Goal: Task Accomplishment & Management: Manage account settings

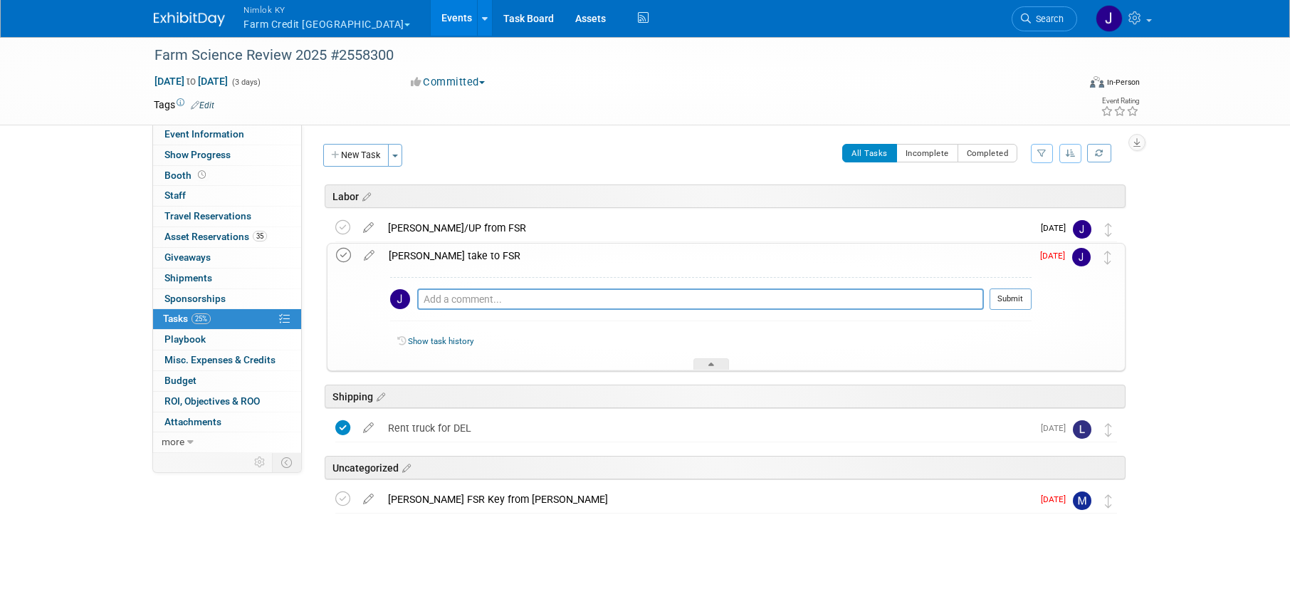
click at [345, 256] on icon at bounding box center [343, 255] width 15 height 15
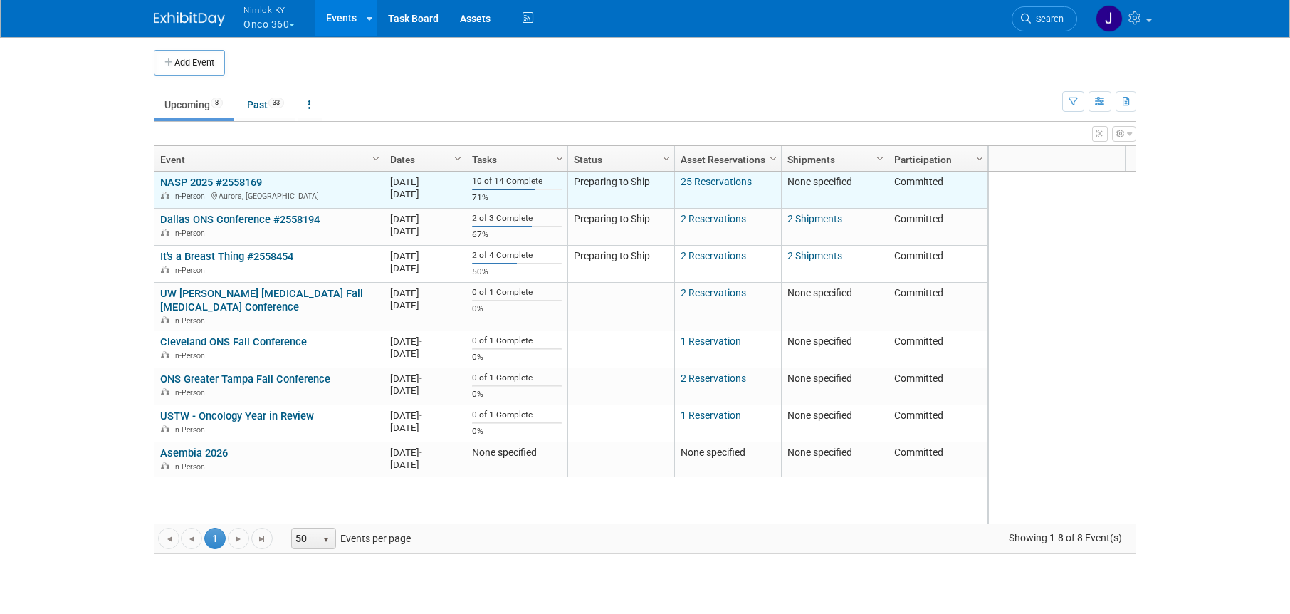
click at [187, 181] on link "NASP 2025 #2558169" at bounding box center [211, 182] width 102 height 13
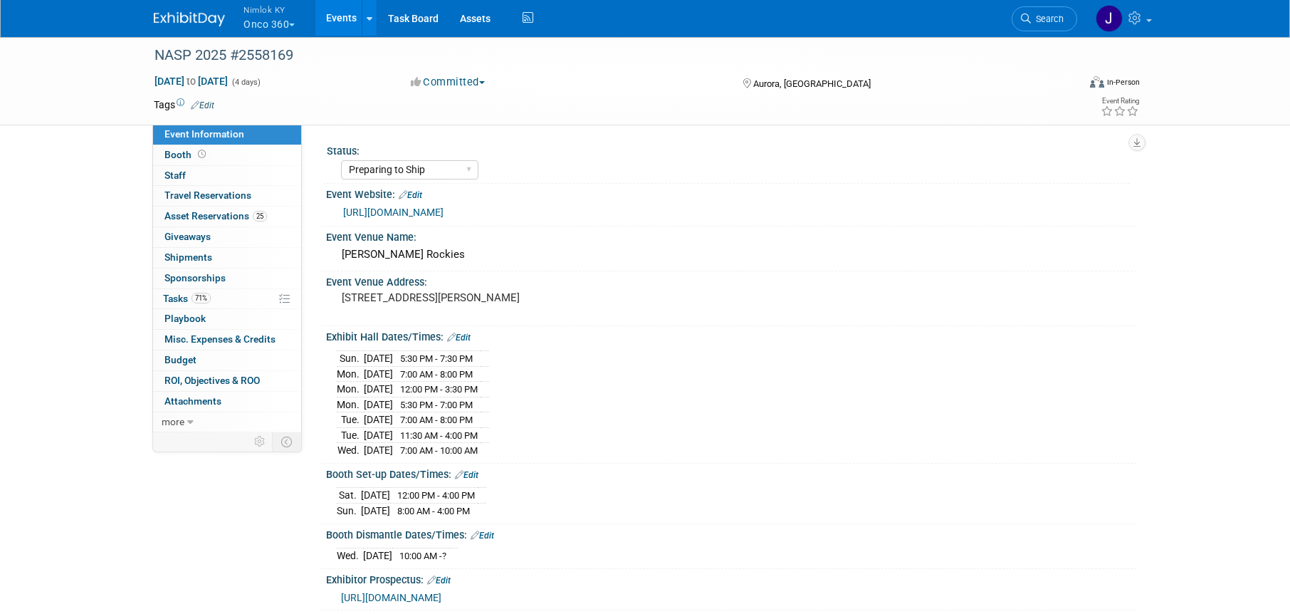
select select "Preparing to Ship"
click at [249, 217] on span "Asset Reservations 25" at bounding box center [215, 215] width 103 height 11
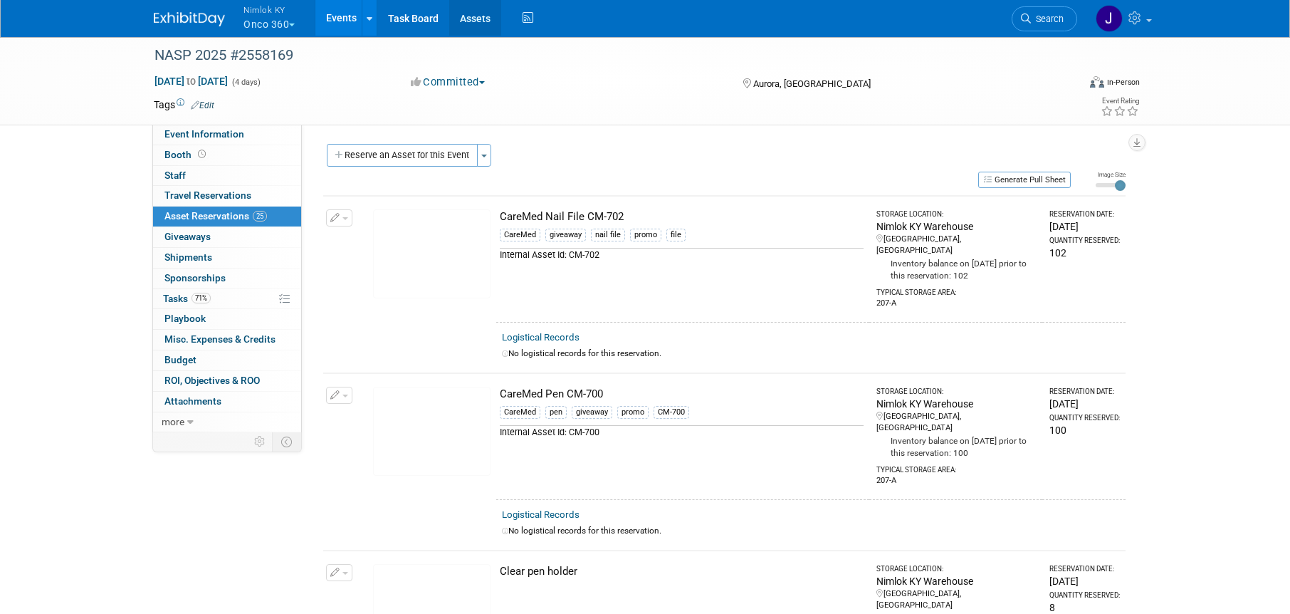
click at [479, 26] on link "Assets" at bounding box center [475, 18] width 52 height 36
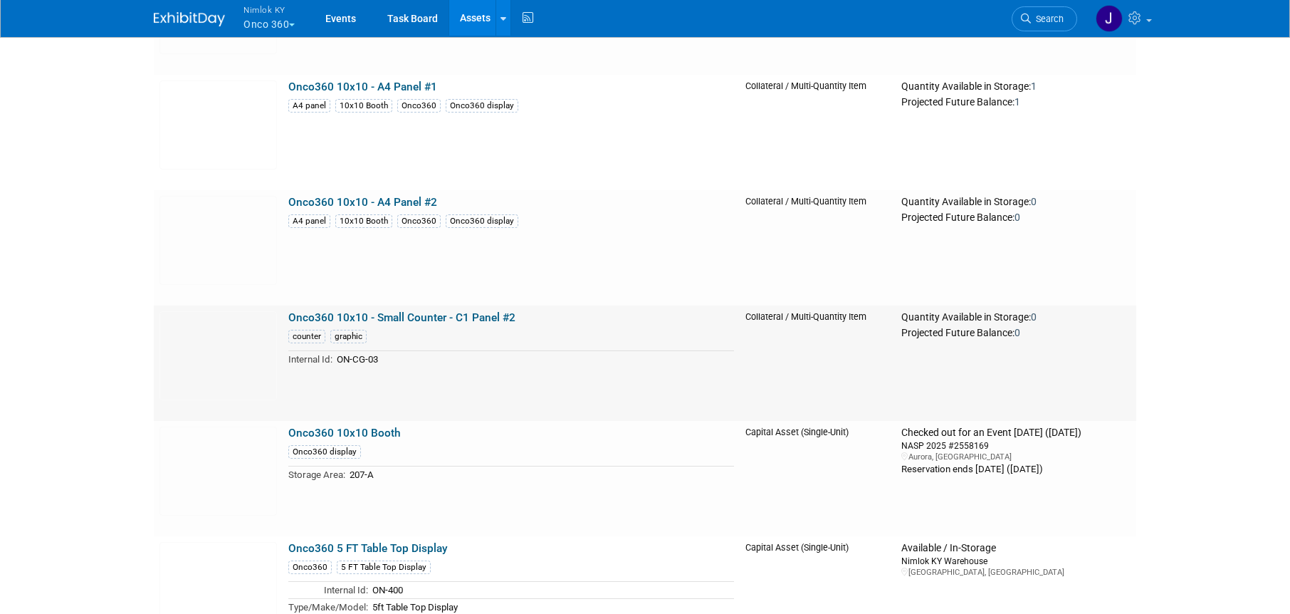
scroll to position [2529, 0]
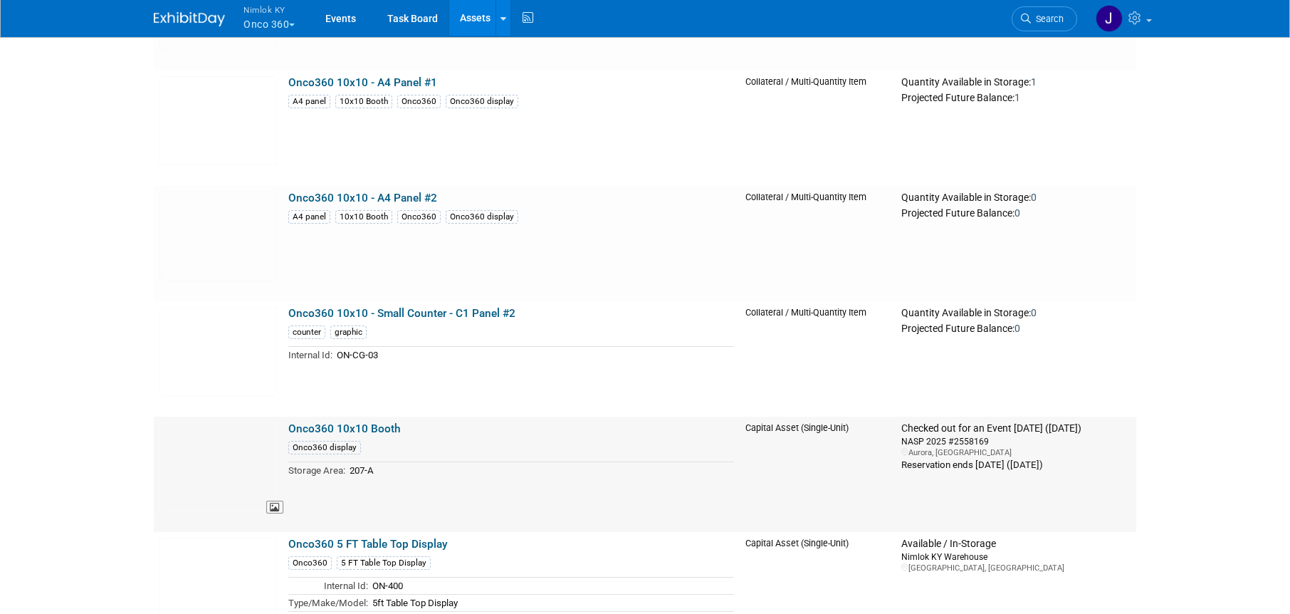
click at [248, 479] on img at bounding box center [218, 466] width 117 height 89
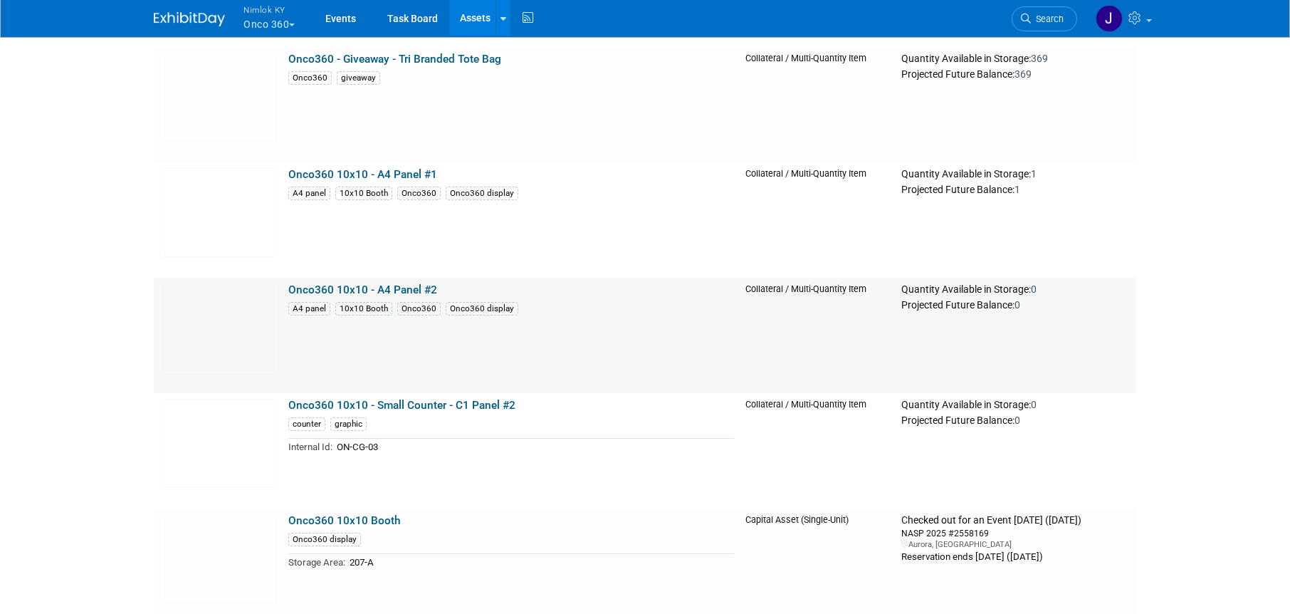
scroll to position [2438, 0]
click at [338, 285] on link "Onco360 10x10 - A4 Panel #2" at bounding box center [362, 289] width 149 height 13
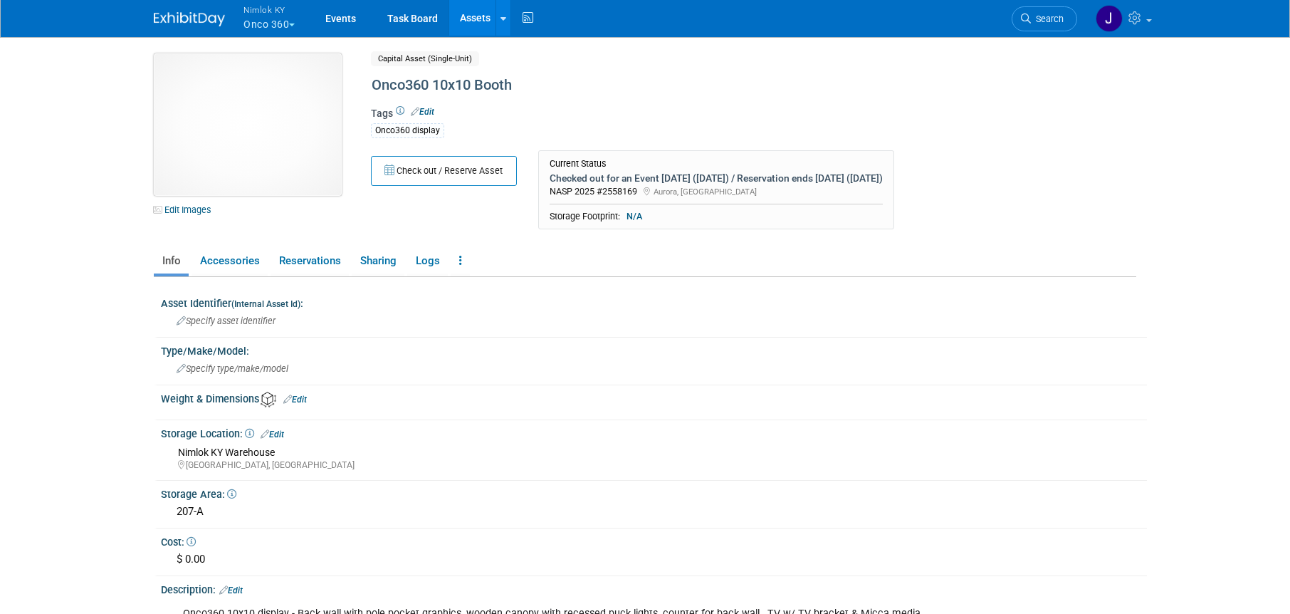
click at [304, 147] on img at bounding box center [248, 124] width 188 height 142
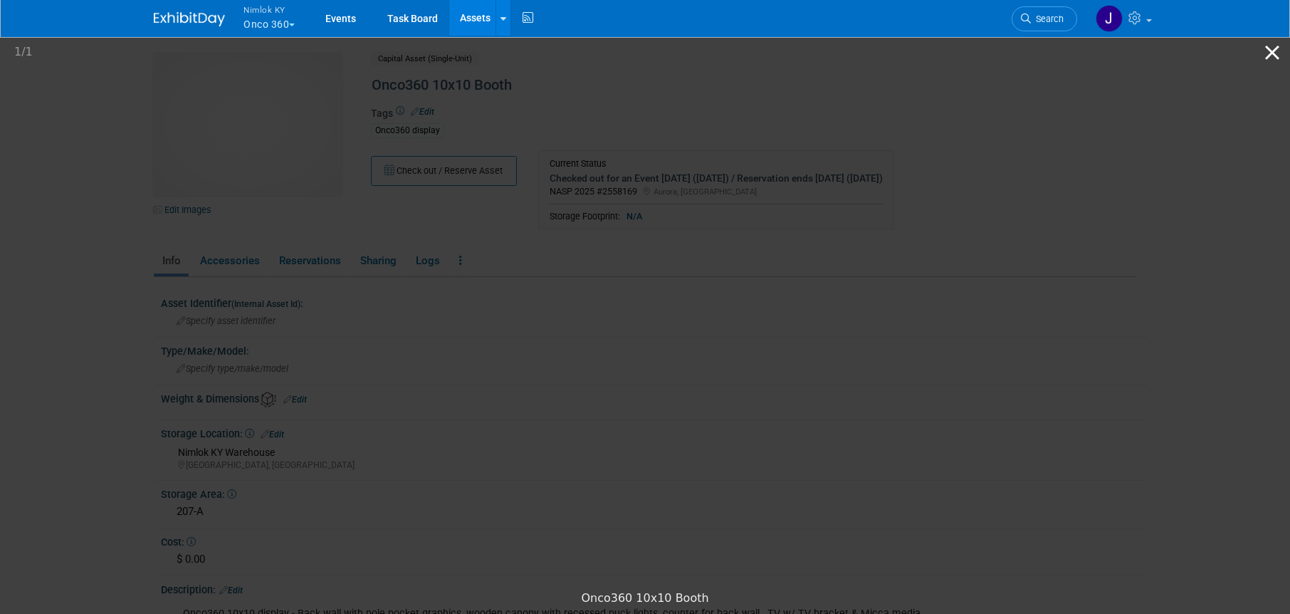
click at [1273, 52] on button "Close gallery" at bounding box center [1273, 52] width 36 height 33
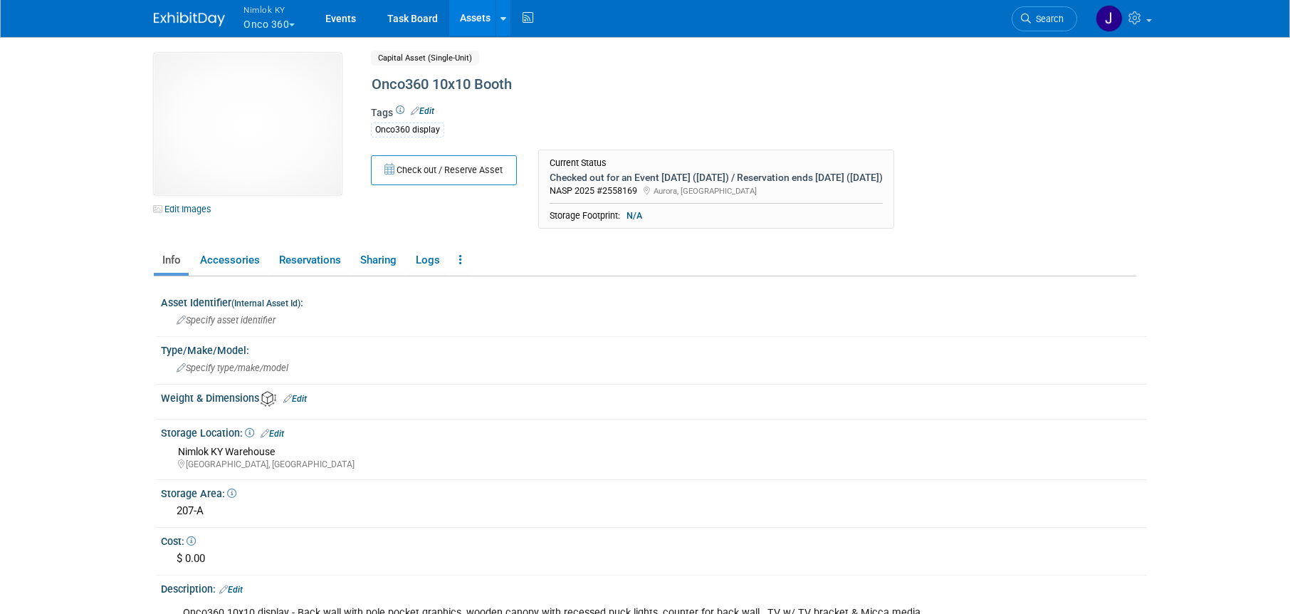
scroll to position [1, 0]
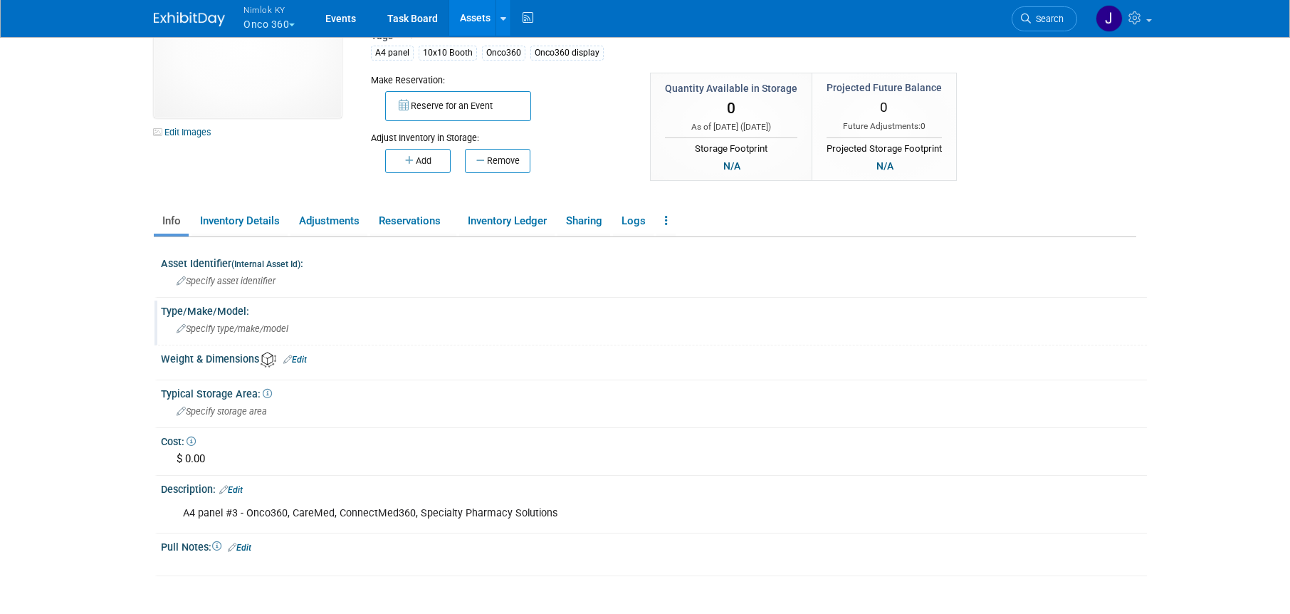
scroll to position [68, 0]
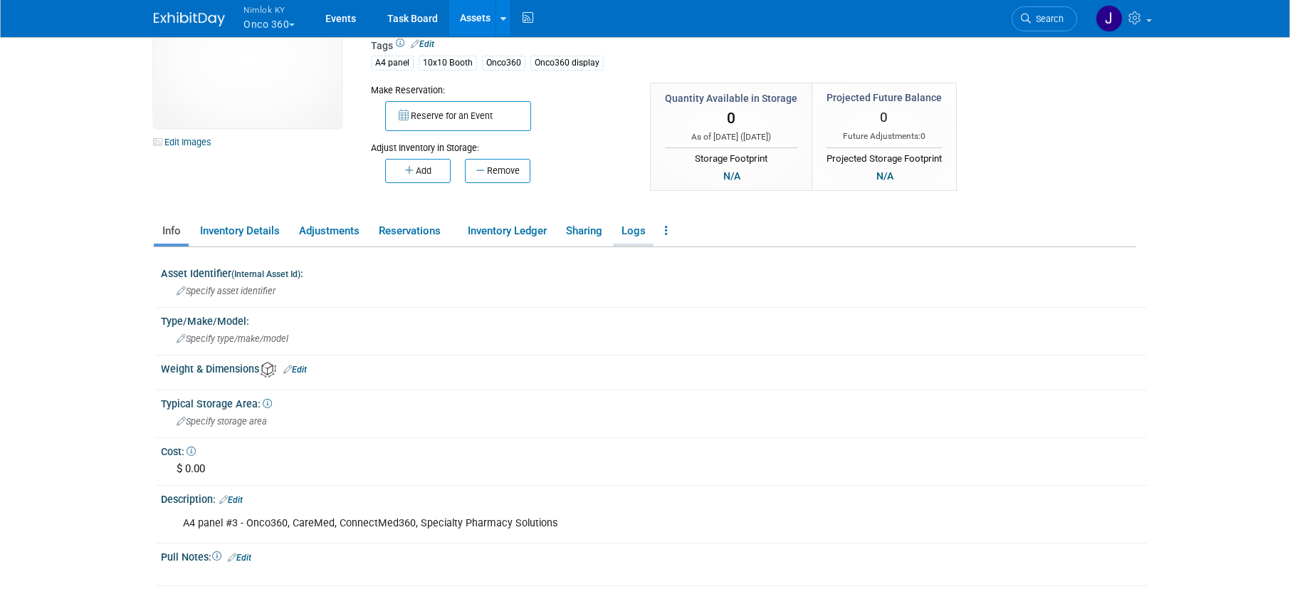
click at [642, 232] on link "Logs" at bounding box center [633, 231] width 41 height 25
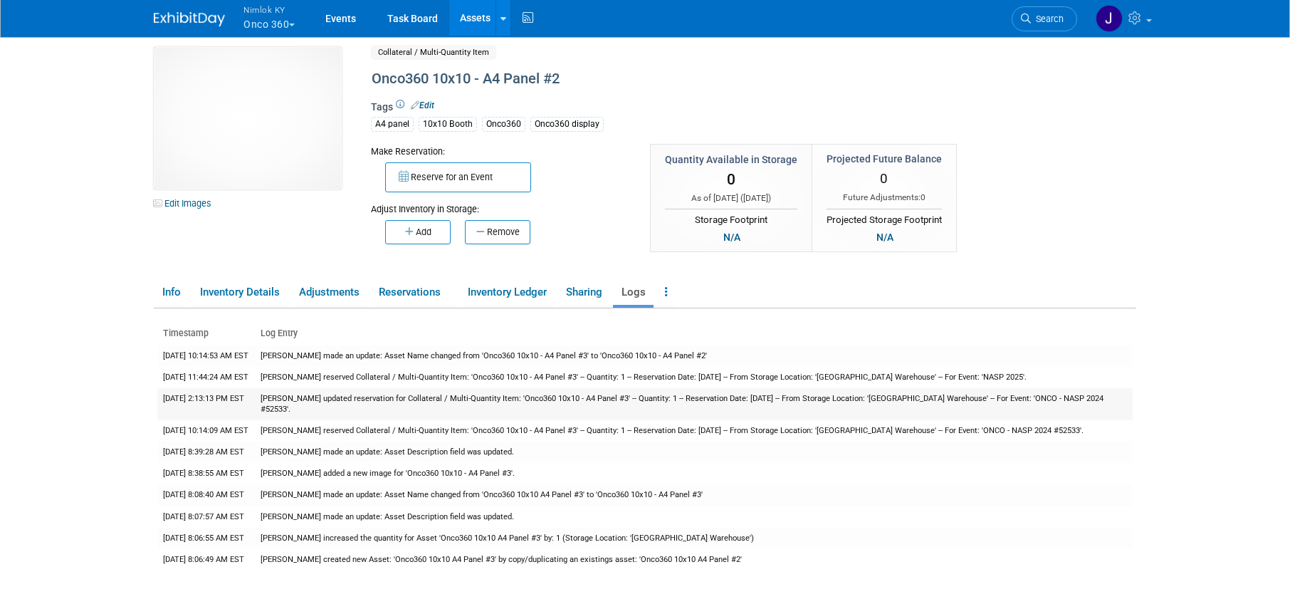
scroll to position [0, 0]
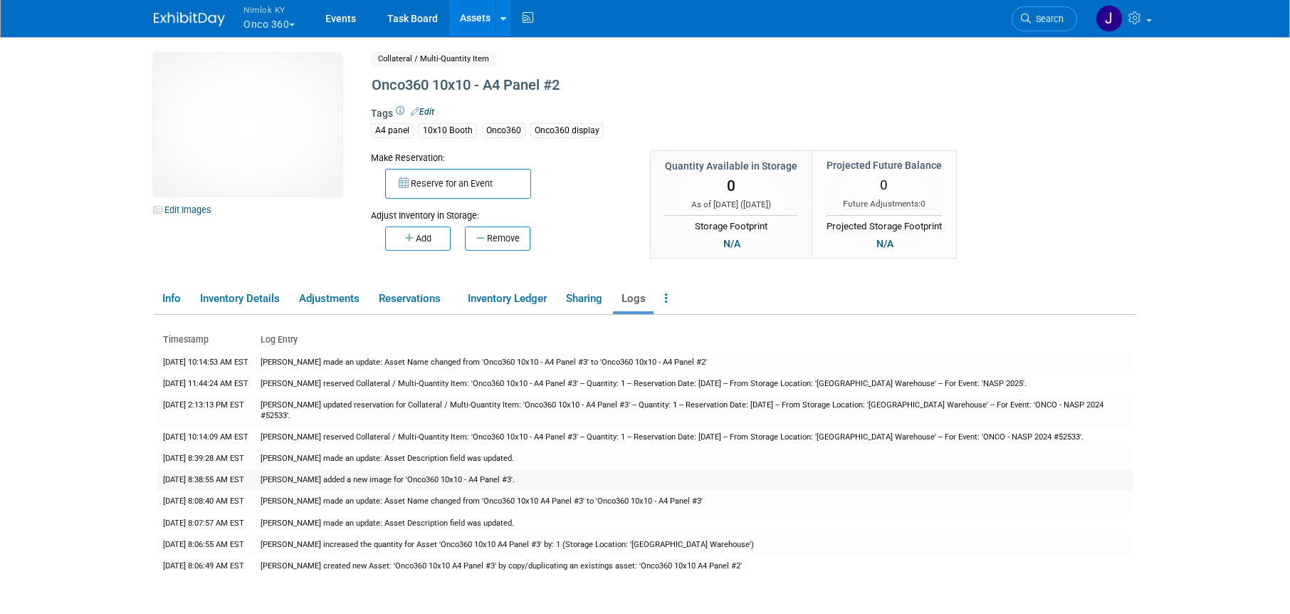
click at [696, 469] on td "Jamie Dunn added a new image for 'Onco360 10x10 - A4 Panel #3'." at bounding box center [694, 479] width 878 height 21
click at [845, 323] on div "Timestamp Log Entry 7/22/2025 10:14:53 AM EST Jamie Dunn made an update: Asset …" at bounding box center [649, 456] width 976 height 283
click at [348, 19] on link "Events" at bounding box center [341, 18] width 52 height 36
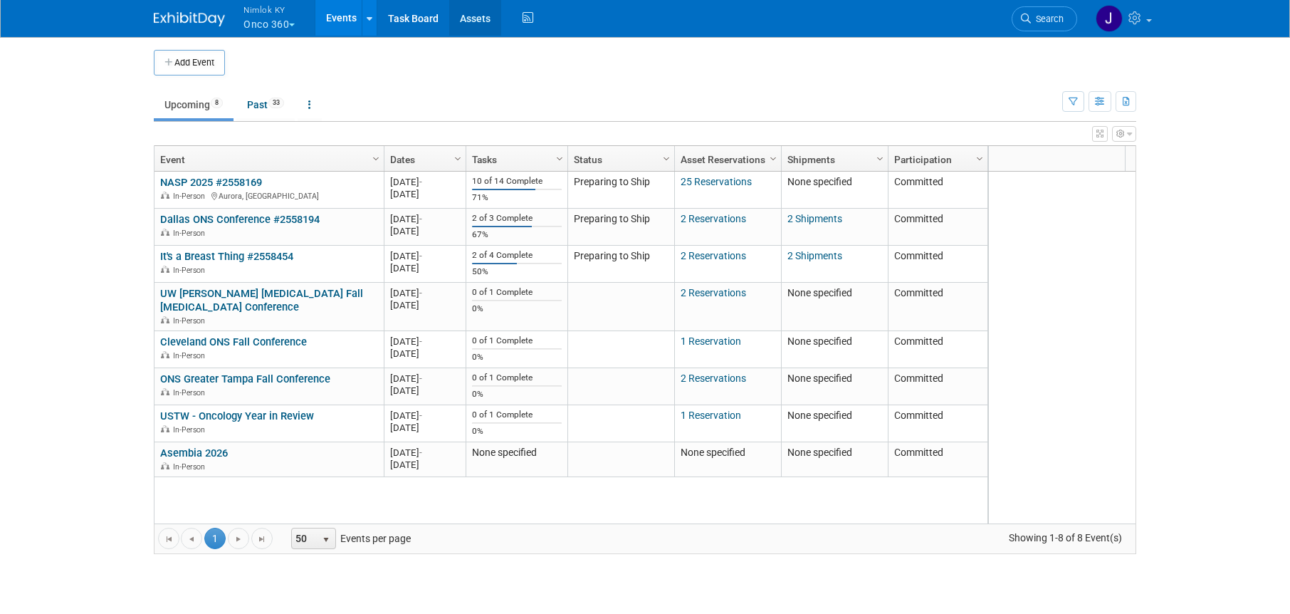
click at [476, 19] on link "Assets" at bounding box center [475, 18] width 52 height 36
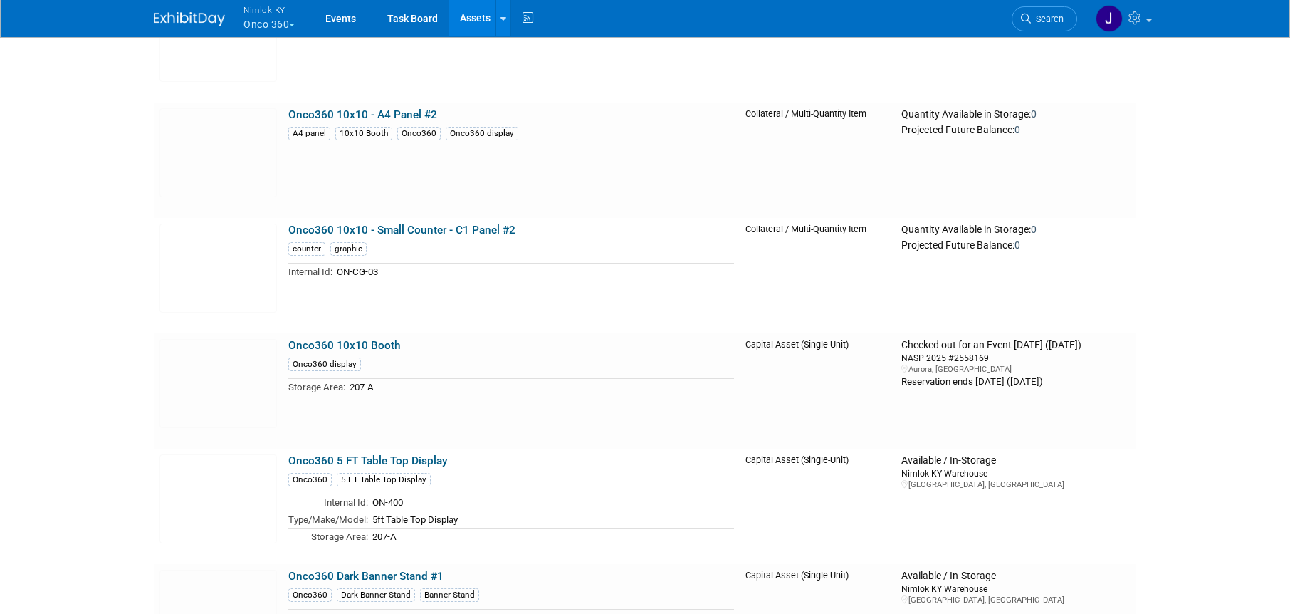
scroll to position [2616, 0]
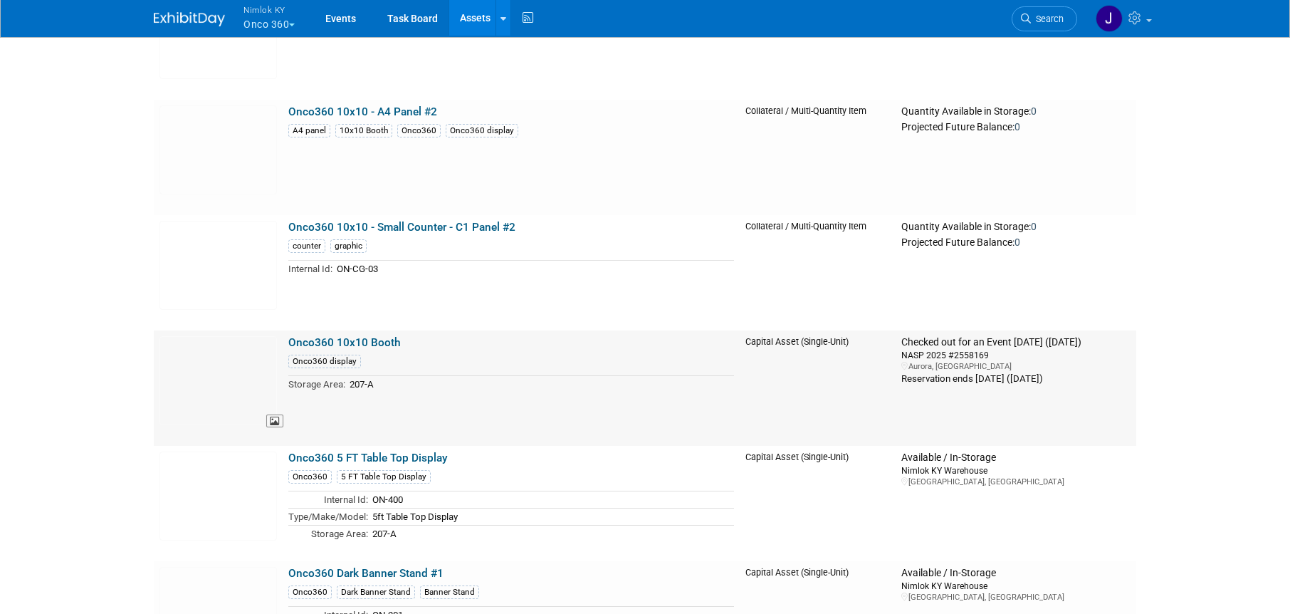
click at [249, 376] on img at bounding box center [218, 380] width 117 height 89
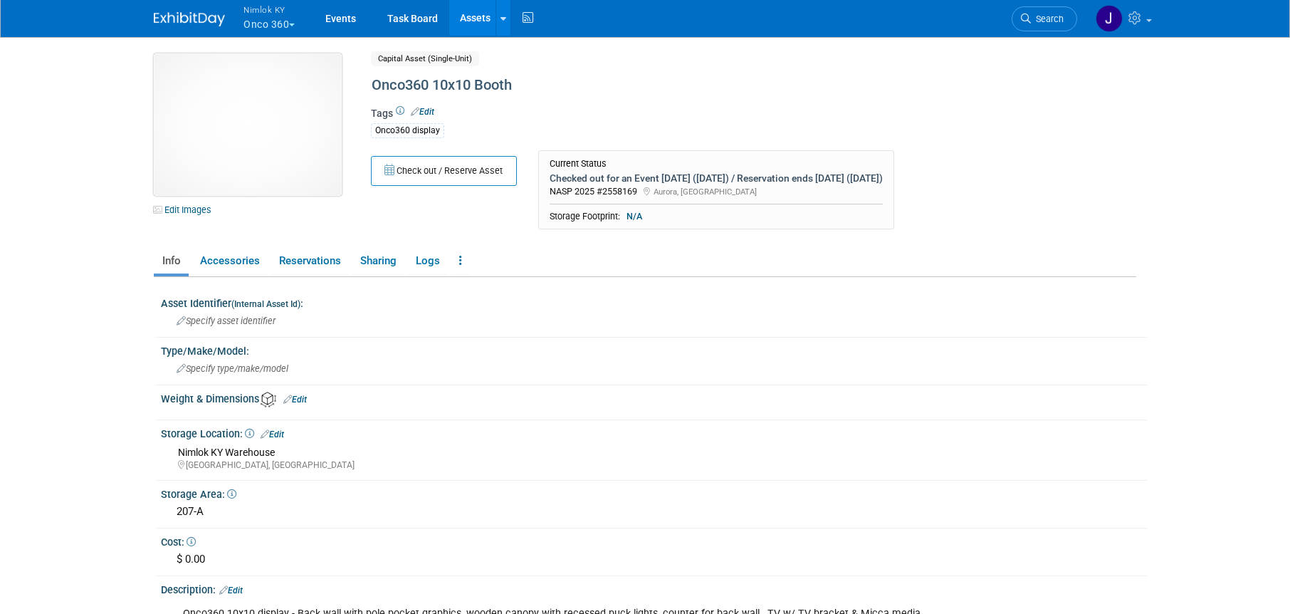
click at [318, 172] on img at bounding box center [248, 124] width 188 height 142
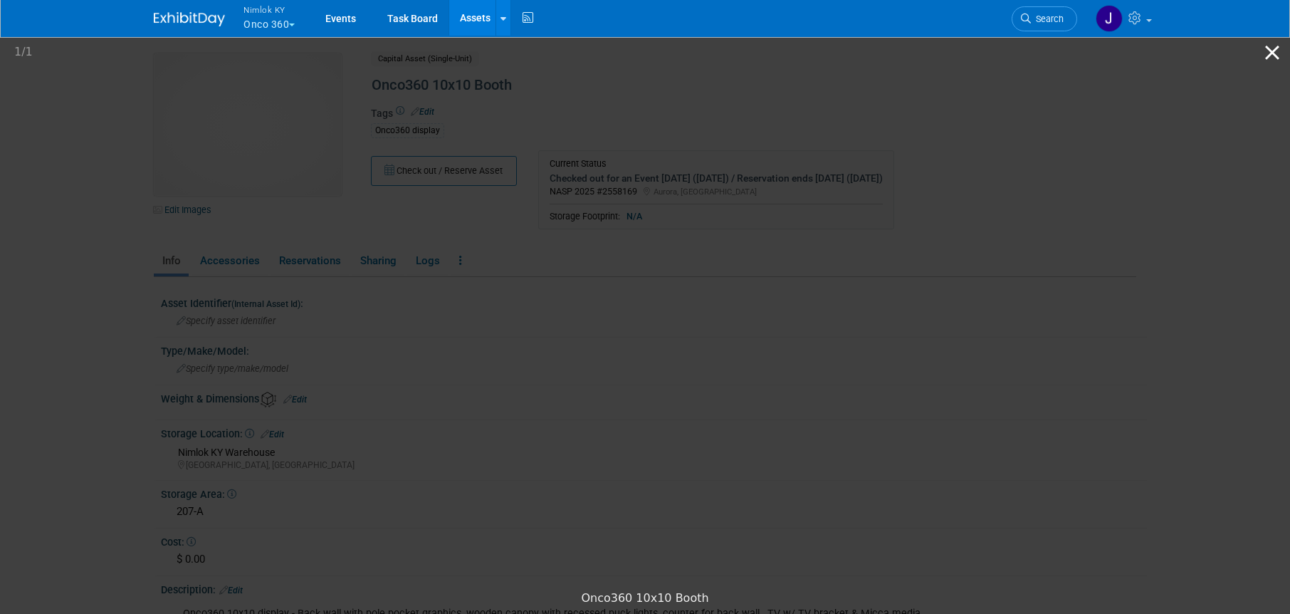
click at [1271, 52] on button "Close gallery" at bounding box center [1273, 52] width 36 height 33
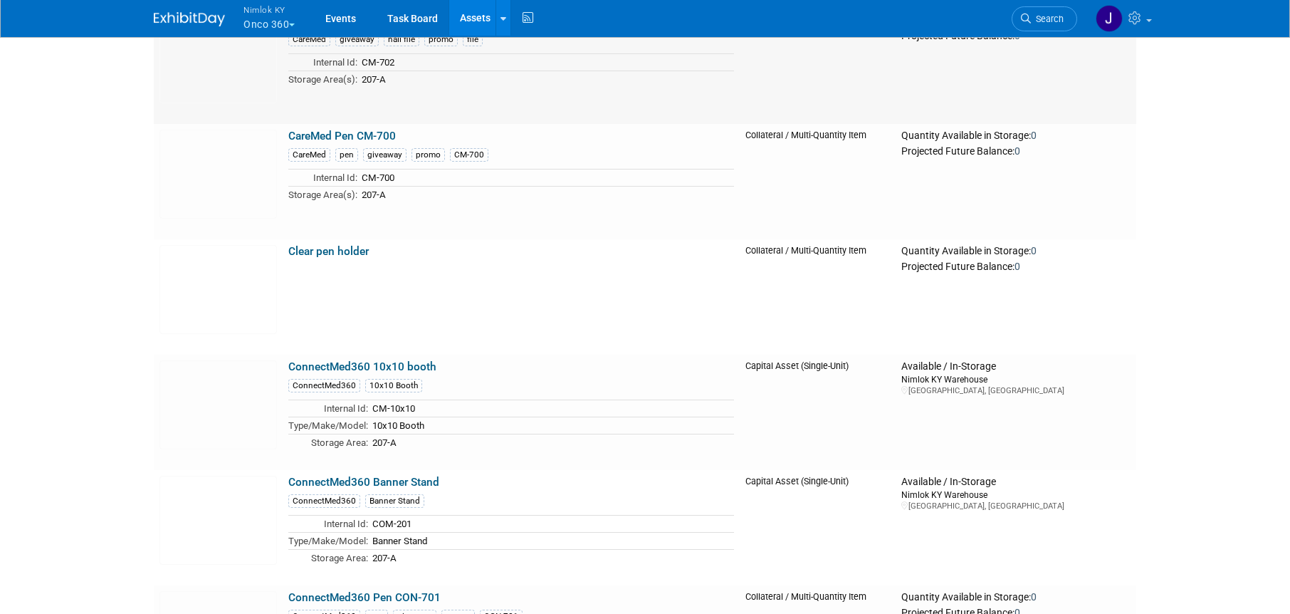
scroll to position [512, 0]
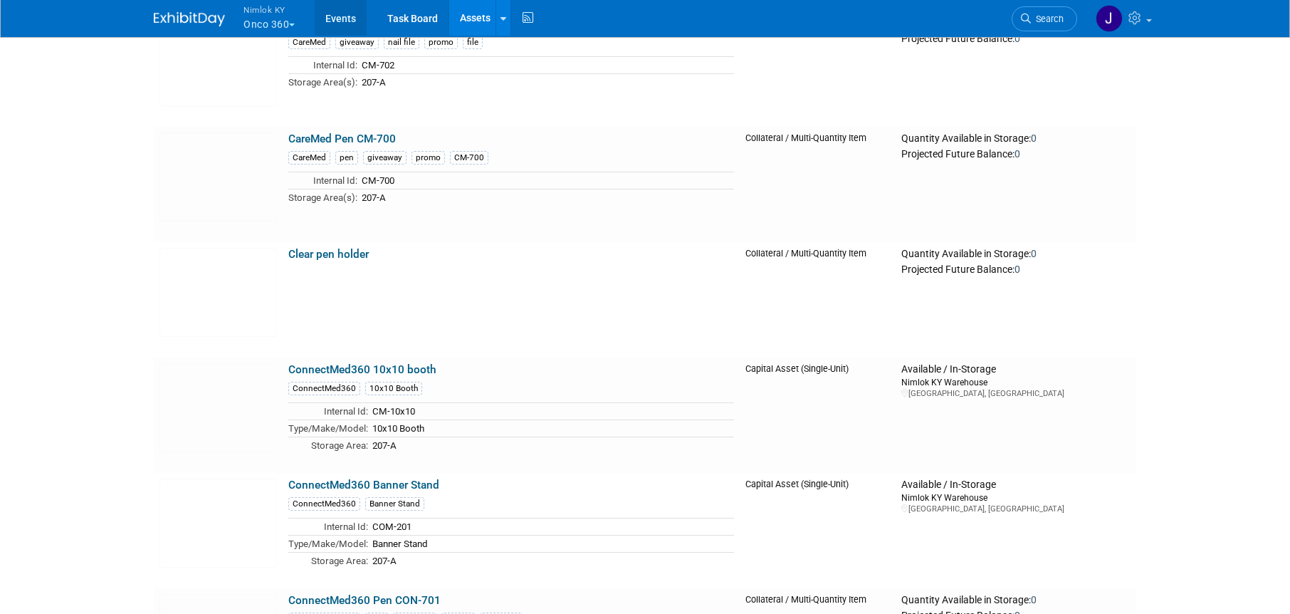
click at [338, 19] on link "Events" at bounding box center [341, 18] width 52 height 36
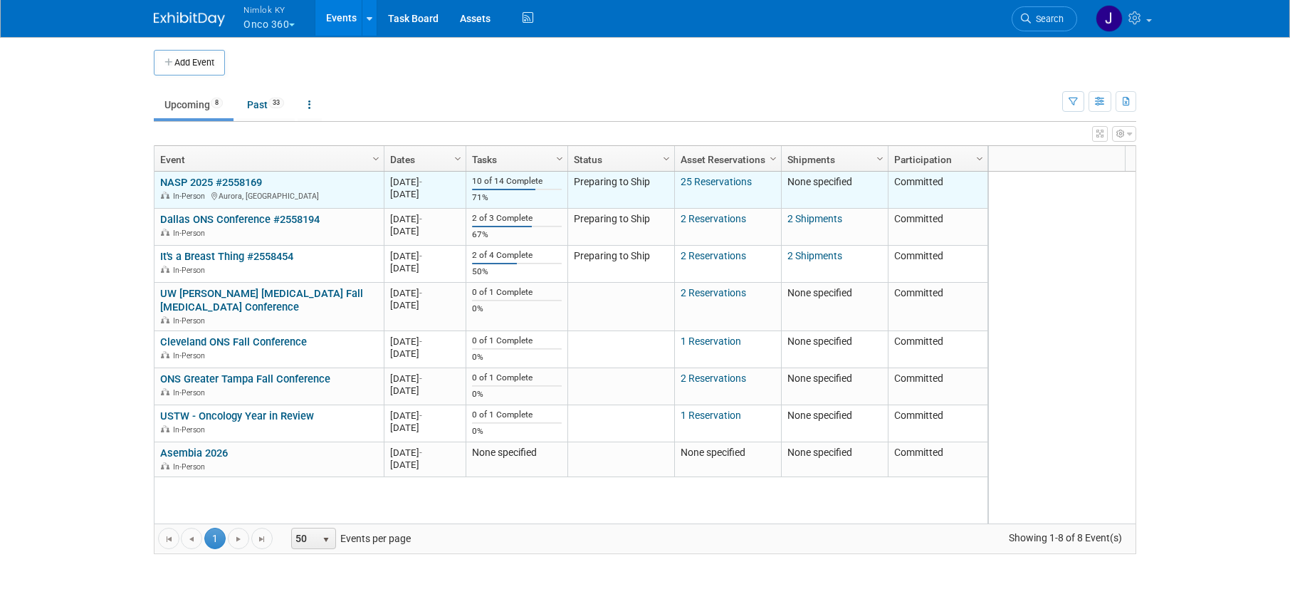
click at [219, 180] on link "NASP 2025 #2558169" at bounding box center [211, 182] width 102 height 13
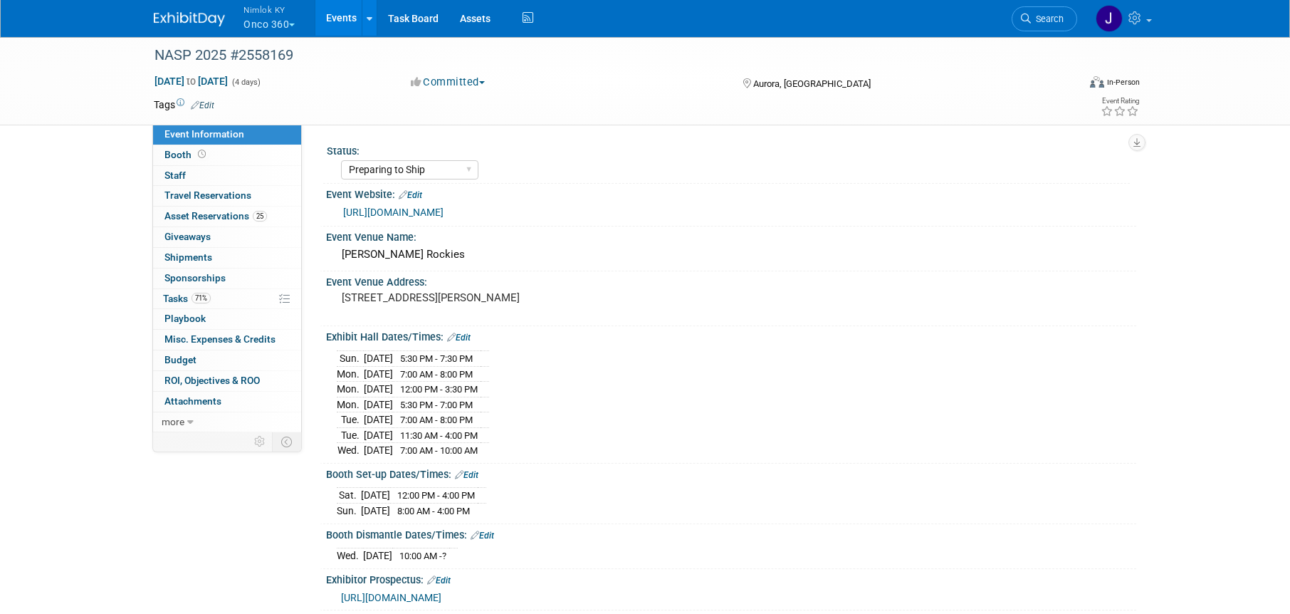
select select "Preparing to Ship"
click at [234, 429] on link "more" at bounding box center [227, 422] width 148 height 20
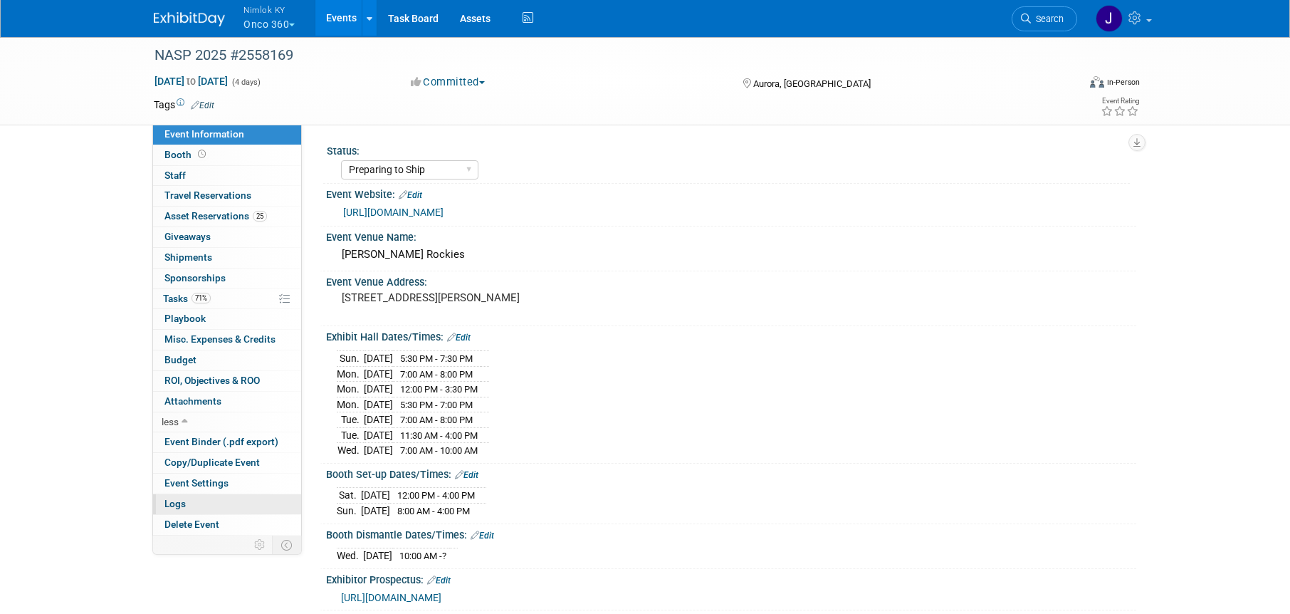
click at [229, 503] on link "Logs" at bounding box center [227, 504] width 148 height 20
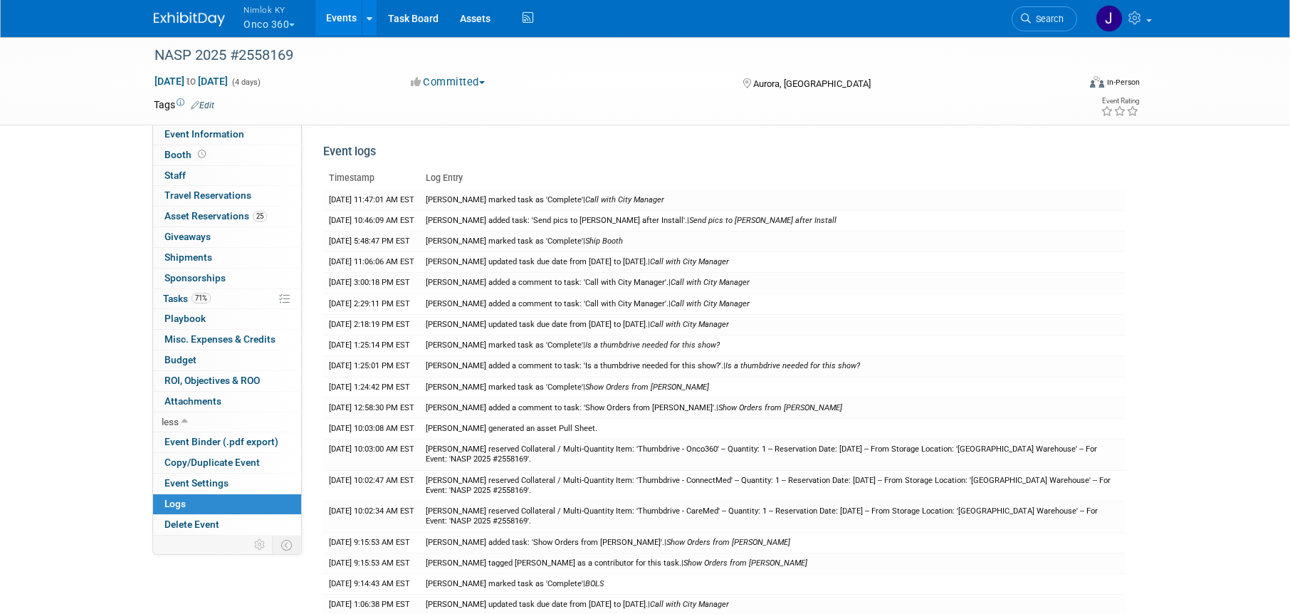
click at [261, 21] on button "Nimlok KY Onco 360" at bounding box center [277, 18] width 70 height 37
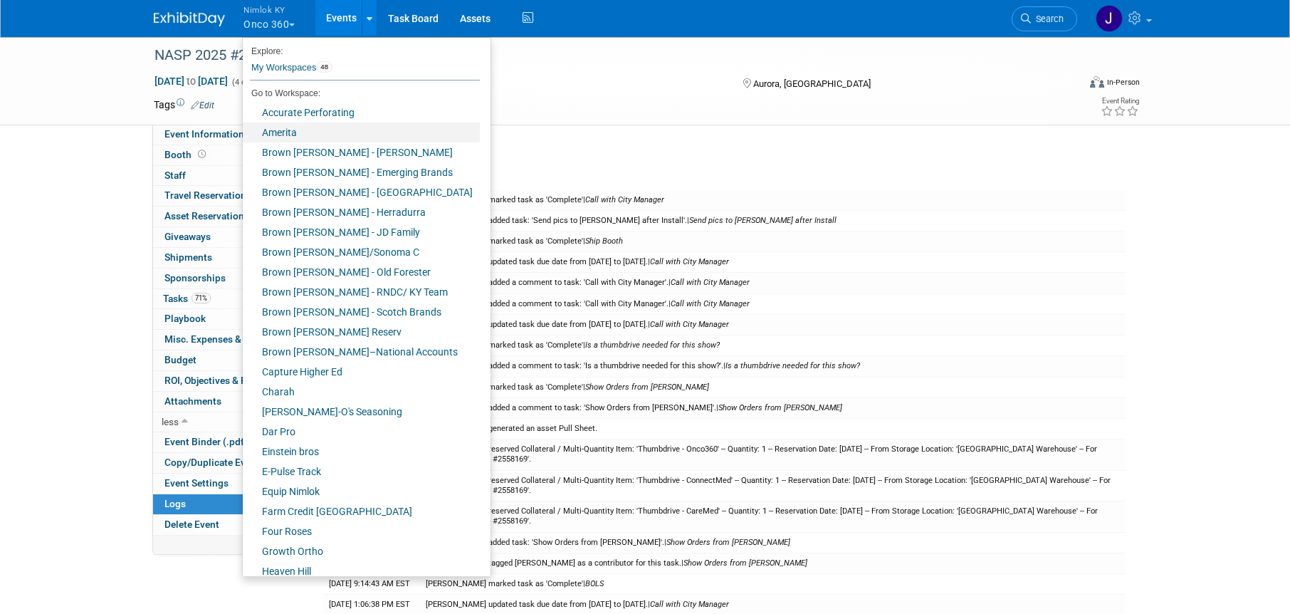
click at [303, 135] on link "Amerita" at bounding box center [361, 132] width 237 height 20
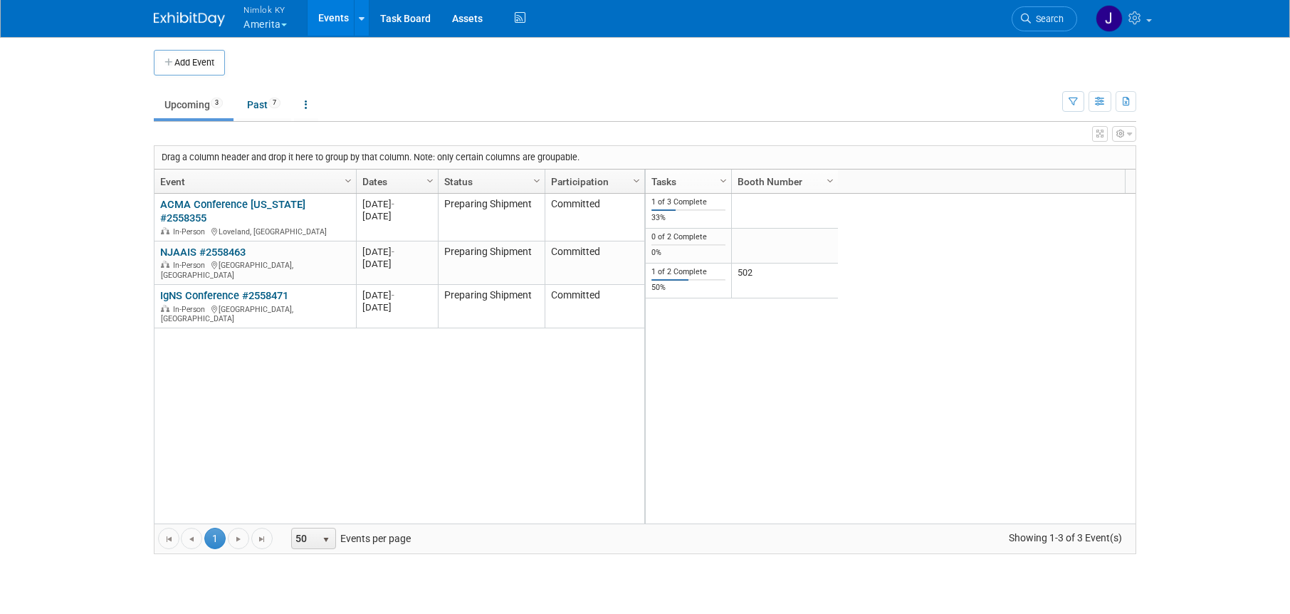
click at [301, 204] on link "ACMA Conference [US_STATE] #2558355" at bounding box center [232, 211] width 145 height 26
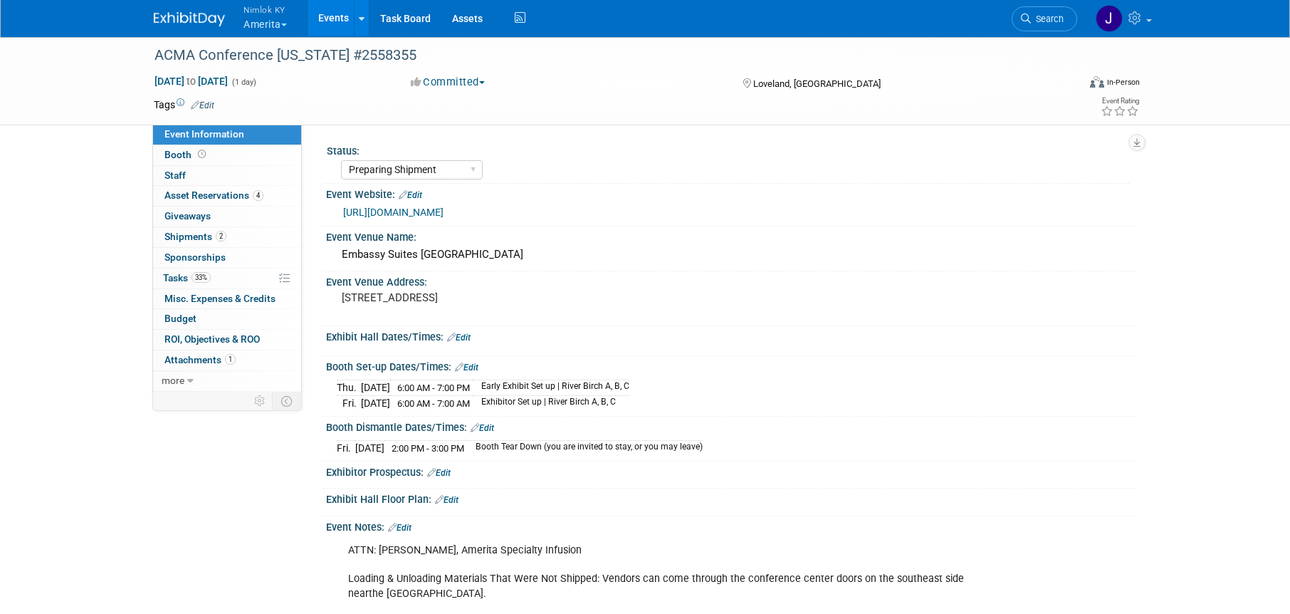
select select "Preparing Shipment"
click at [225, 234] on span "2" at bounding box center [221, 236] width 11 height 11
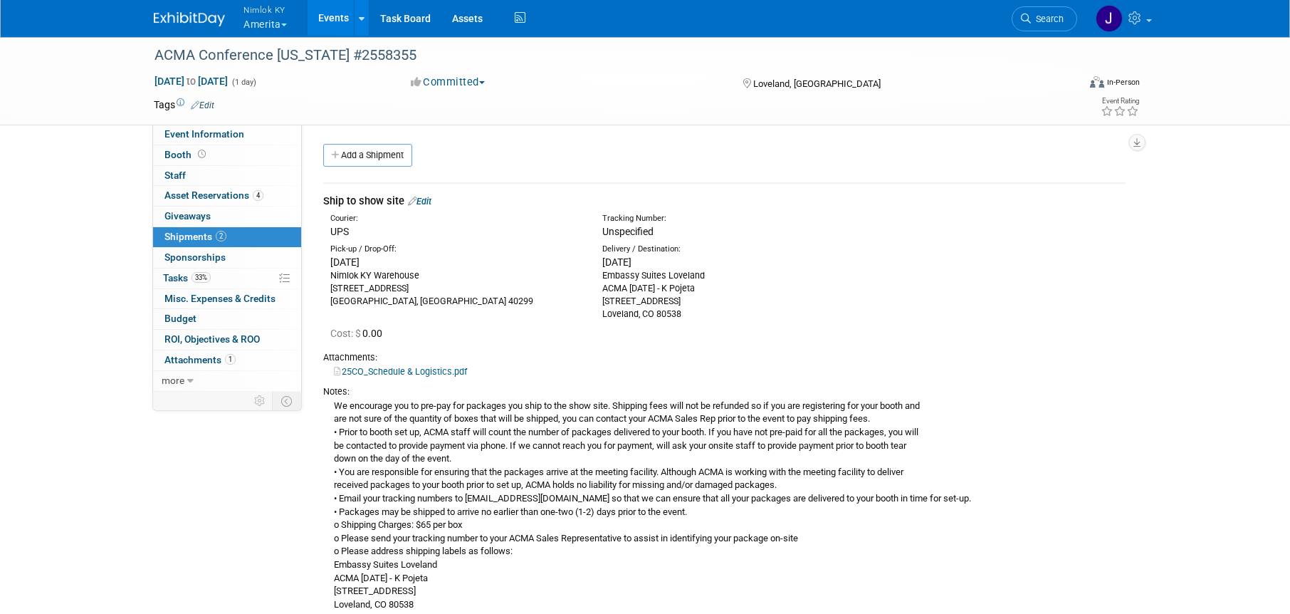
click at [431, 204] on link "Edit" at bounding box center [419, 201] width 23 height 11
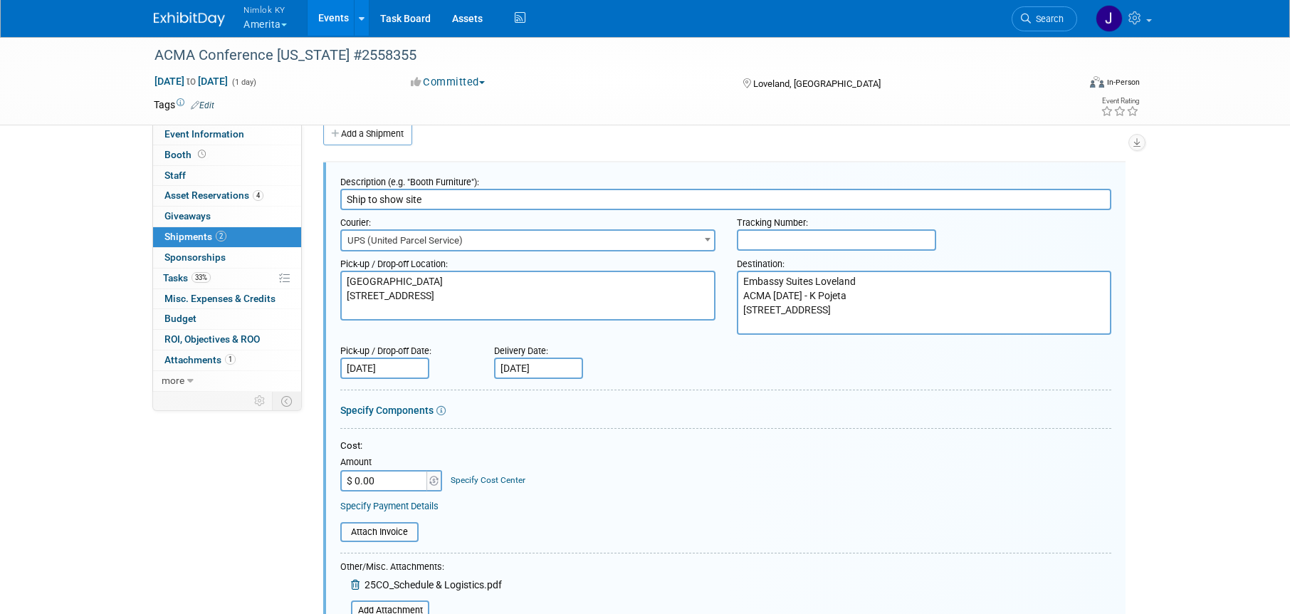
click at [763, 242] on input "text" at bounding box center [836, 239] width 199 height 21
paste input "1z2rx9090344935305"
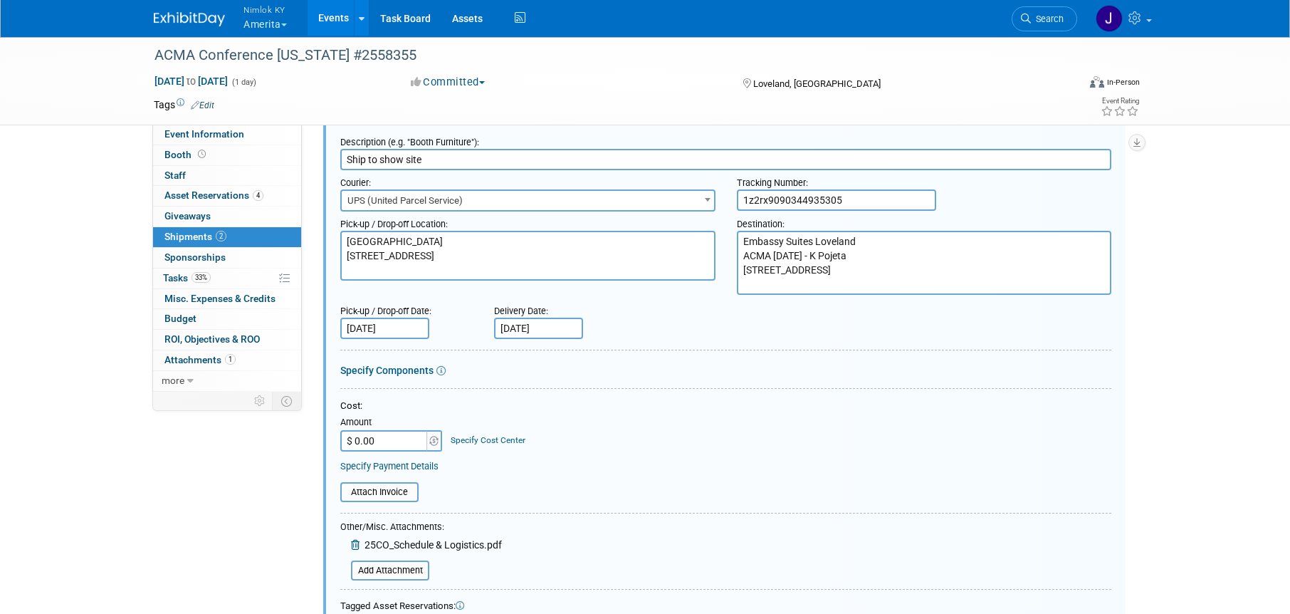
scroll to position [67, 0]
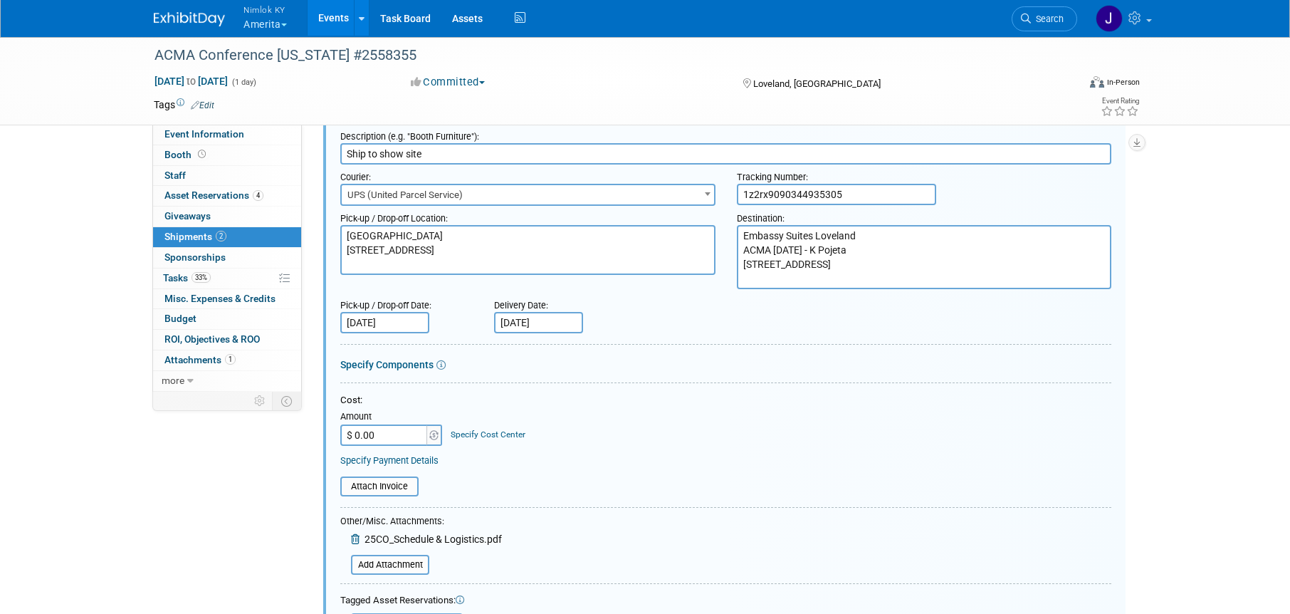
type input "1z2rx9090344935305"
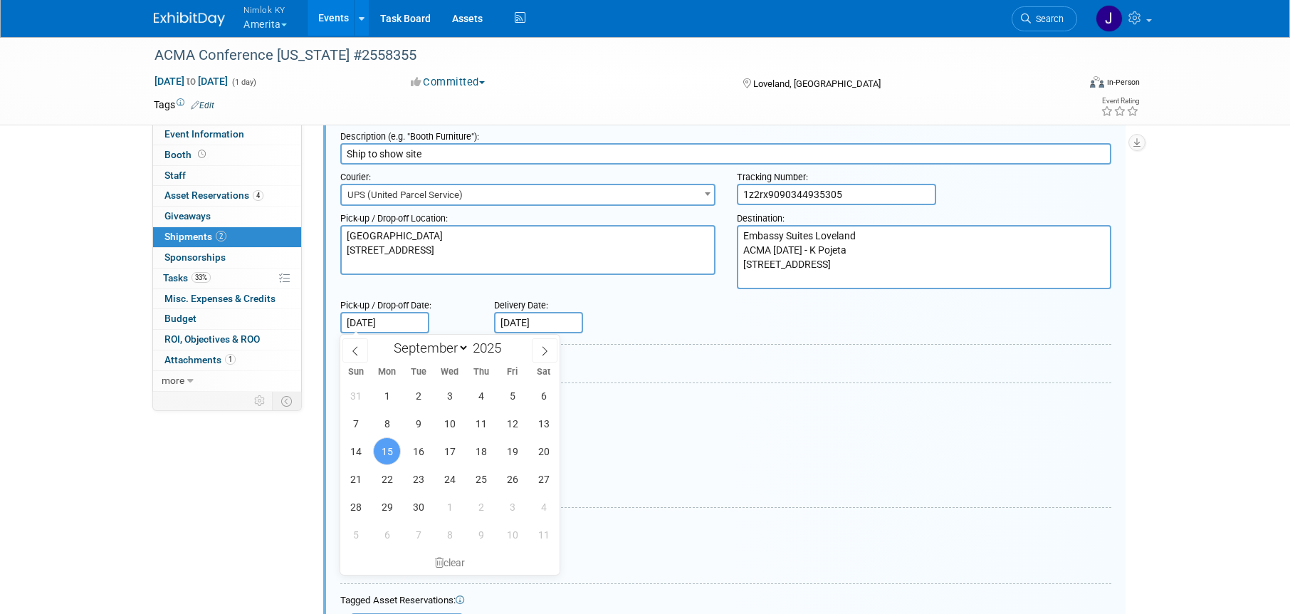
click at [369, 322] on input "Sep 15, 2025" at bounding box center [384, 322] width 89 height 21
click at [387, 452] on span "15" at bounding box center [387, 451] width 28 height 28
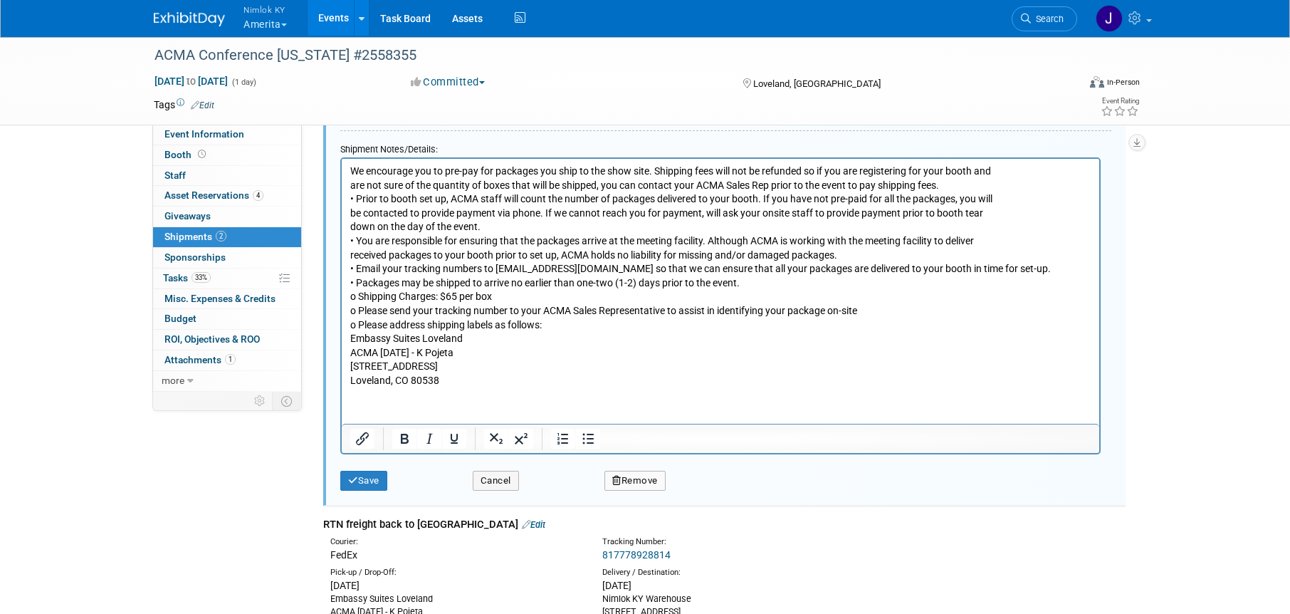
scroll to position [580, 0]
click at [374, 484] on button "Save" at bounding box center [363, 479] width 47 height 20
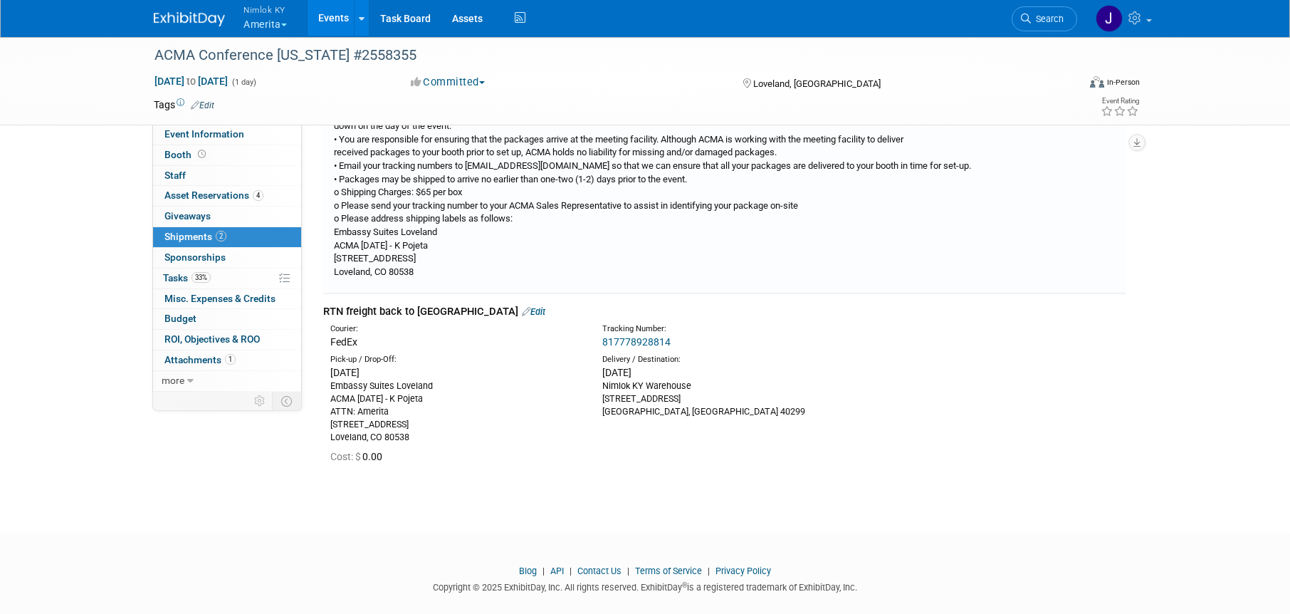
scroll to position [333, 0]
click at [226, 278] on link "33% Tasks 33%" at bounding box center [227, 278] width 148 height 20
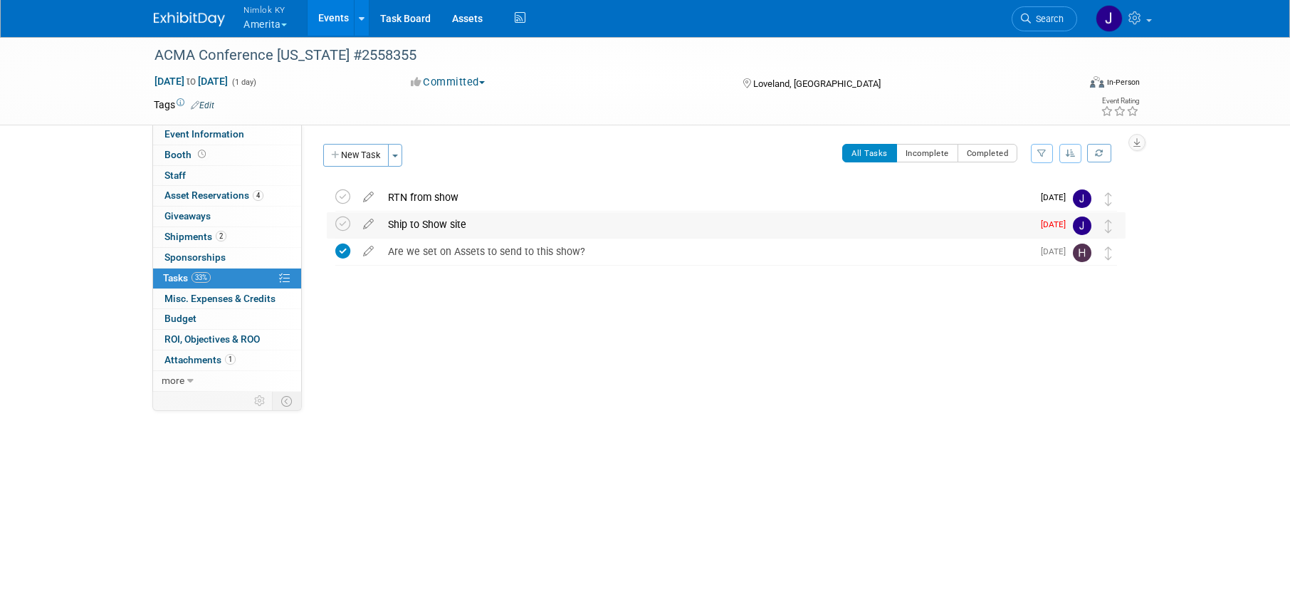
click at [442, 220] on div "Ship to Show site" at bounding box center [707, 224] width 652 height 24
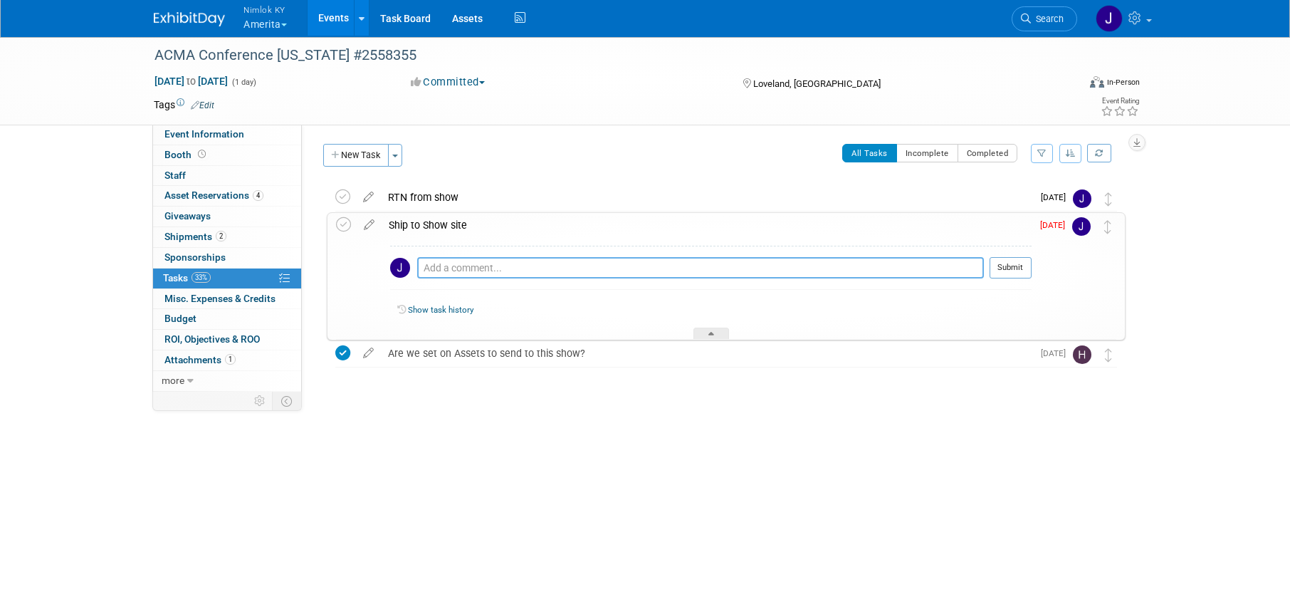
click at [464, 266] on textarea at bounding box center [700, 267] width 567 height 21
paste textarea "1z2rx9090344935305"
type textarea "Tracking: 1z2rx9090344935305"
click at [1013, 267] on button "Submit" at bounding box center [1011, 267] width 42 height 21
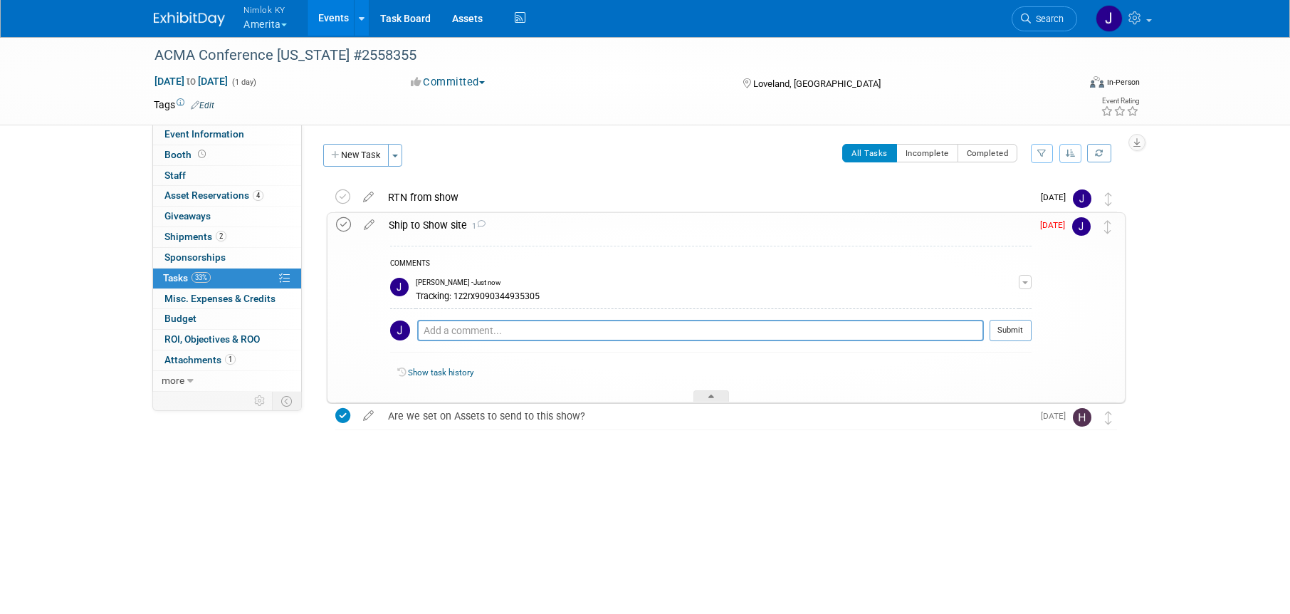
click at [344, 221] on icon at bounding box center [343, 224] width 15 height 15
